Goal: Task Accomplishment & Management: Manage account settings

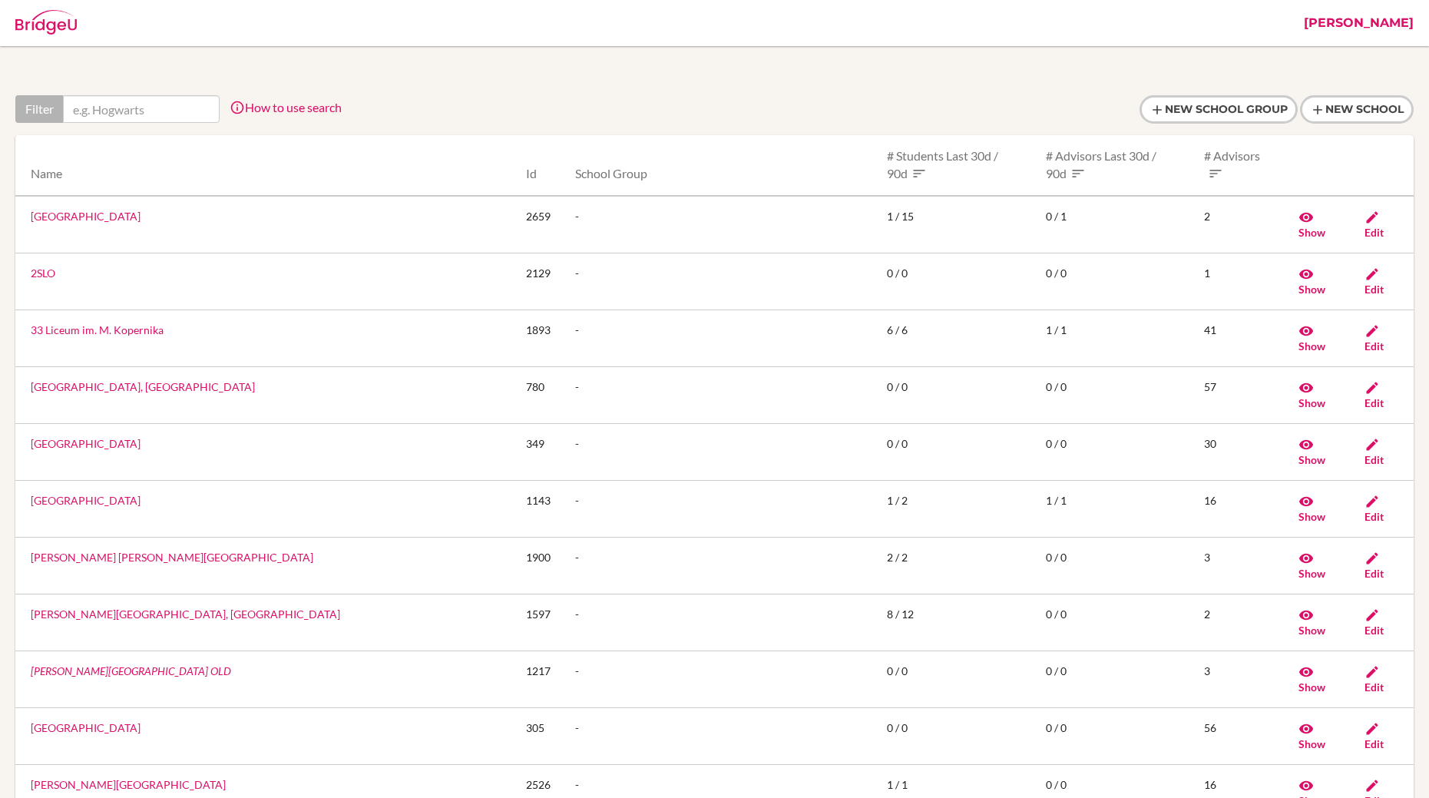
click at [1419, 16] on link "Alessandro" at bounding box center [1359, 23] width 125 height 46
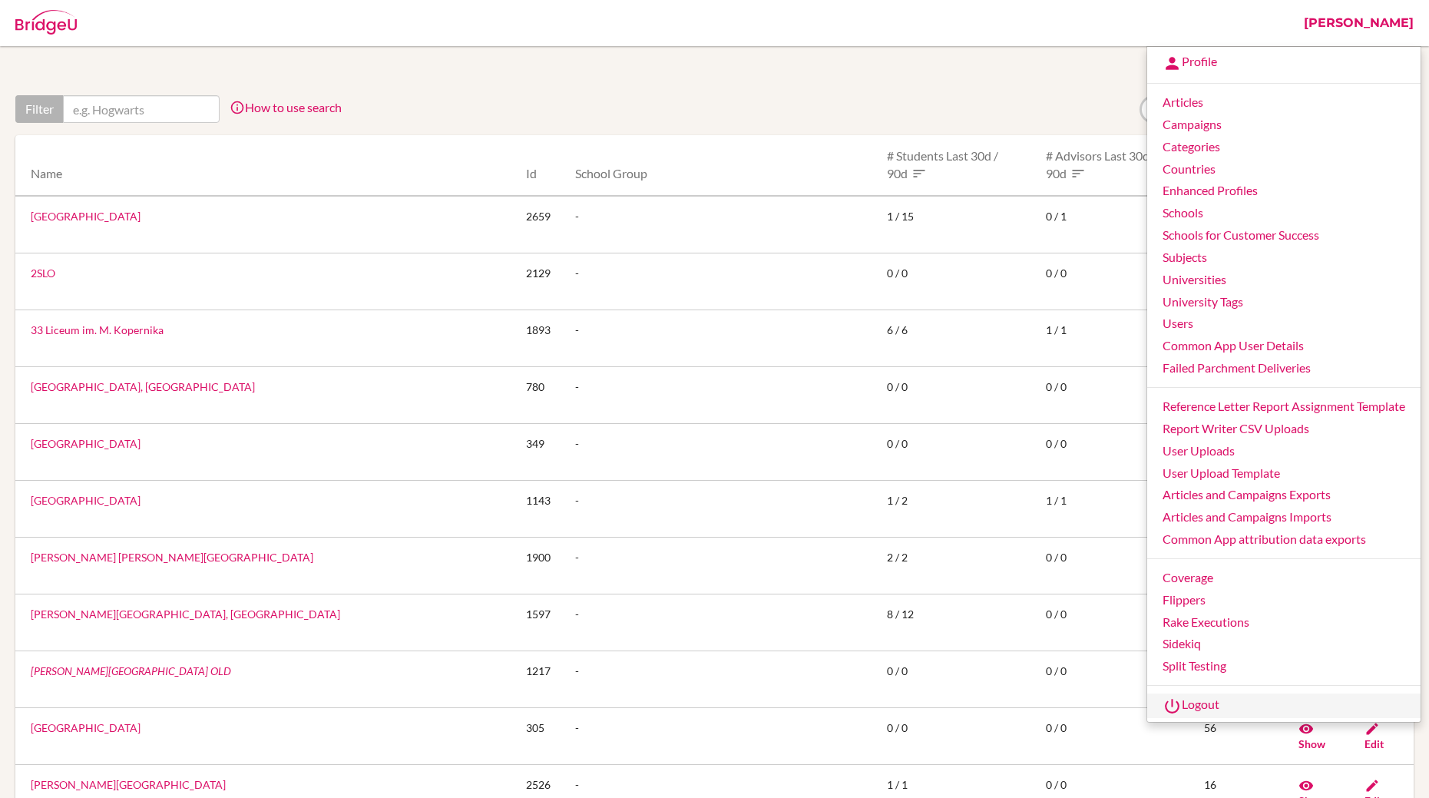
click at [1208, 696] on link "Logout" at bounding box center [1284, 706] width 273 height 25
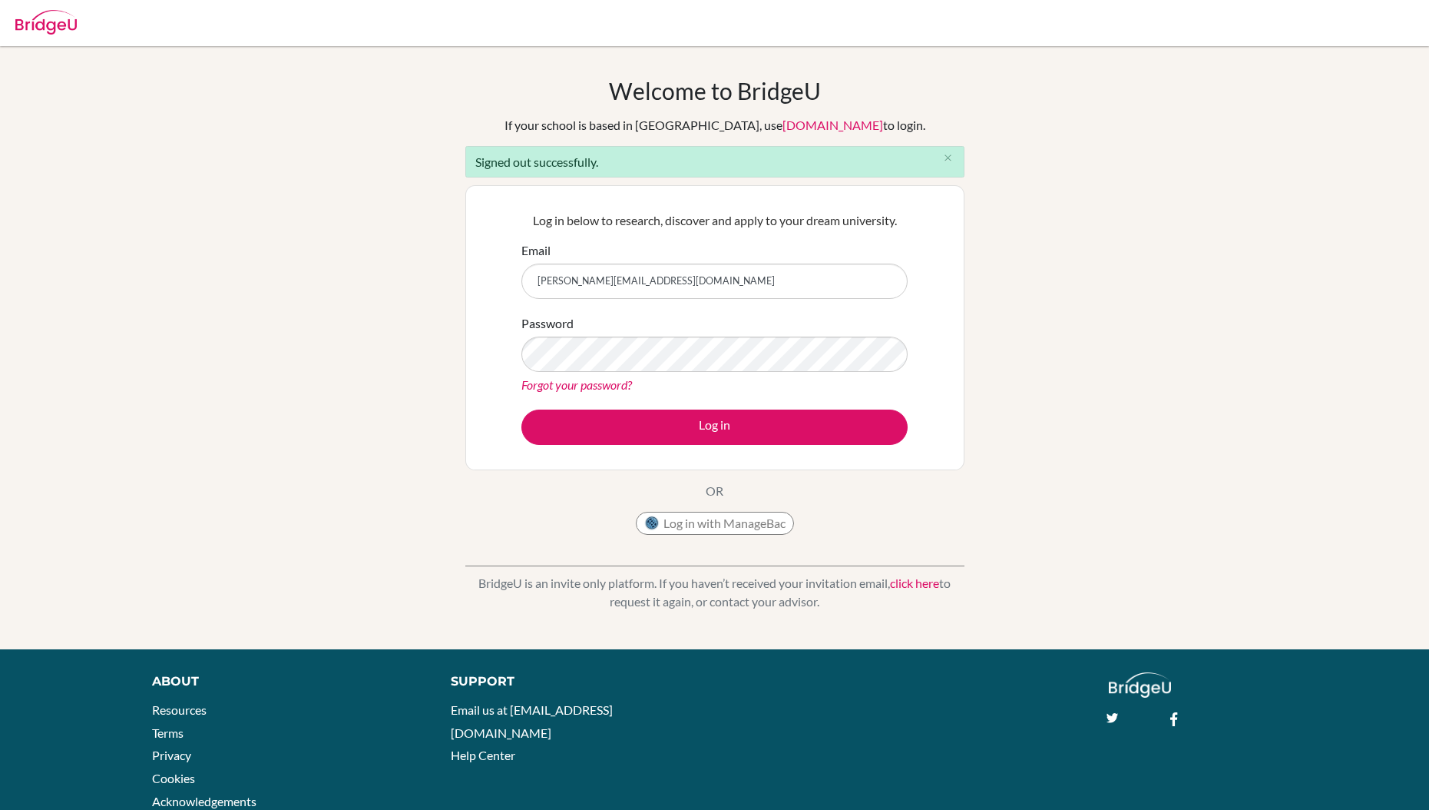
click at [783, 278] on input "[PERSON_NAME][EMAIL_ADDRESS][DOMAIN_NAME]" at bounding box center [715, 280] width 386 height 35
type input "[EMAIL_ADDRESS][DOMAIN_NAME]"
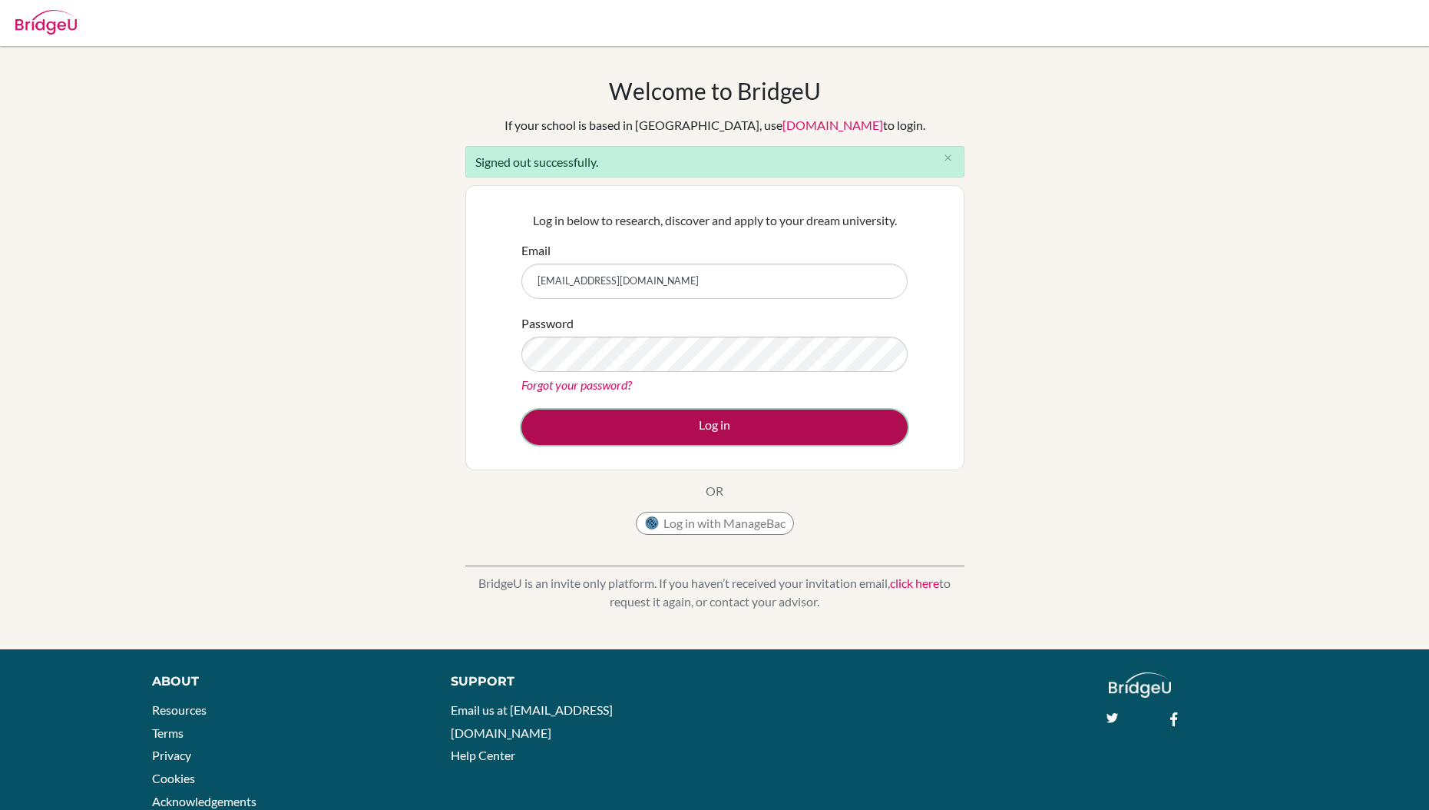
click at [710, 428] on button "Log in" at bounding box center [715, 426] width 386 height 35
